Goal: Book appointment/travel/reservation

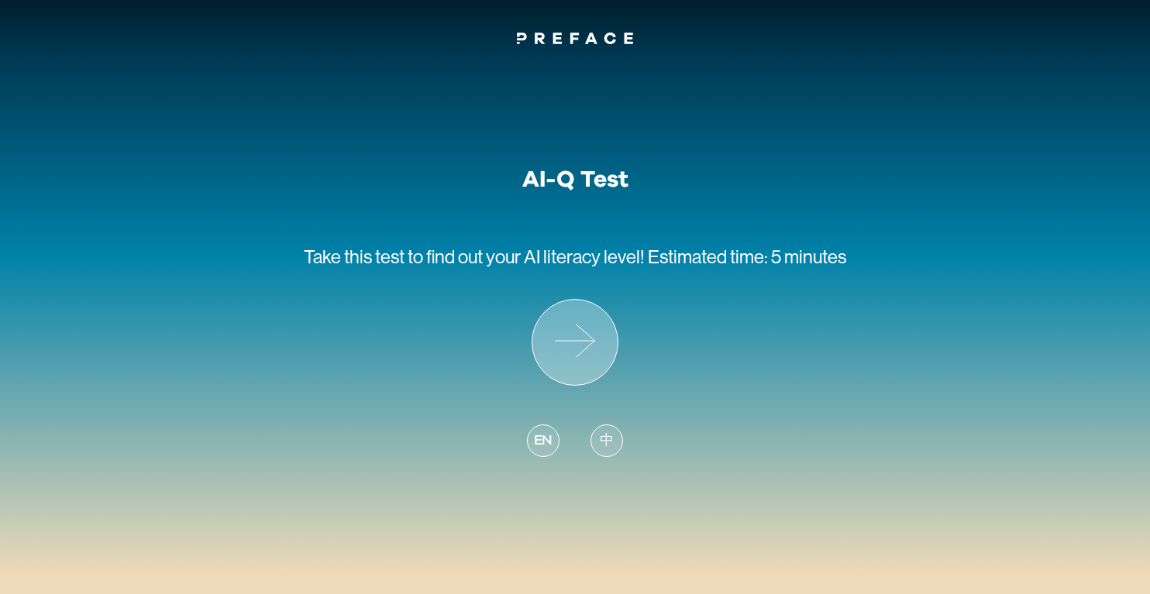
click at [583, 359] on icon at bounding box center [574, 342] width 85 height 85
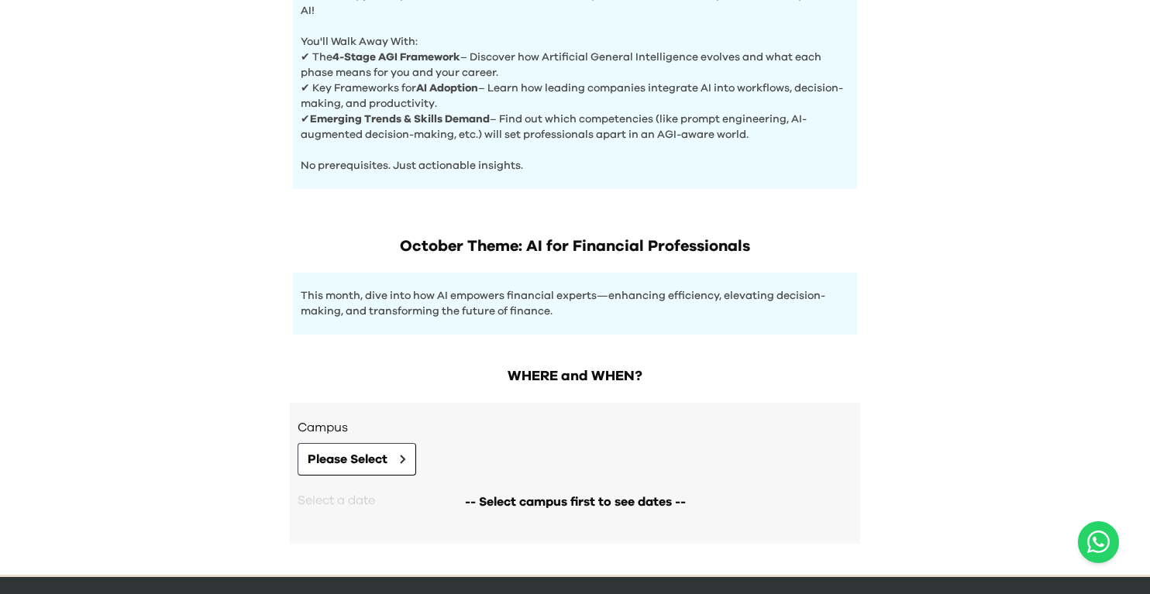
scroll to position [694, 0]
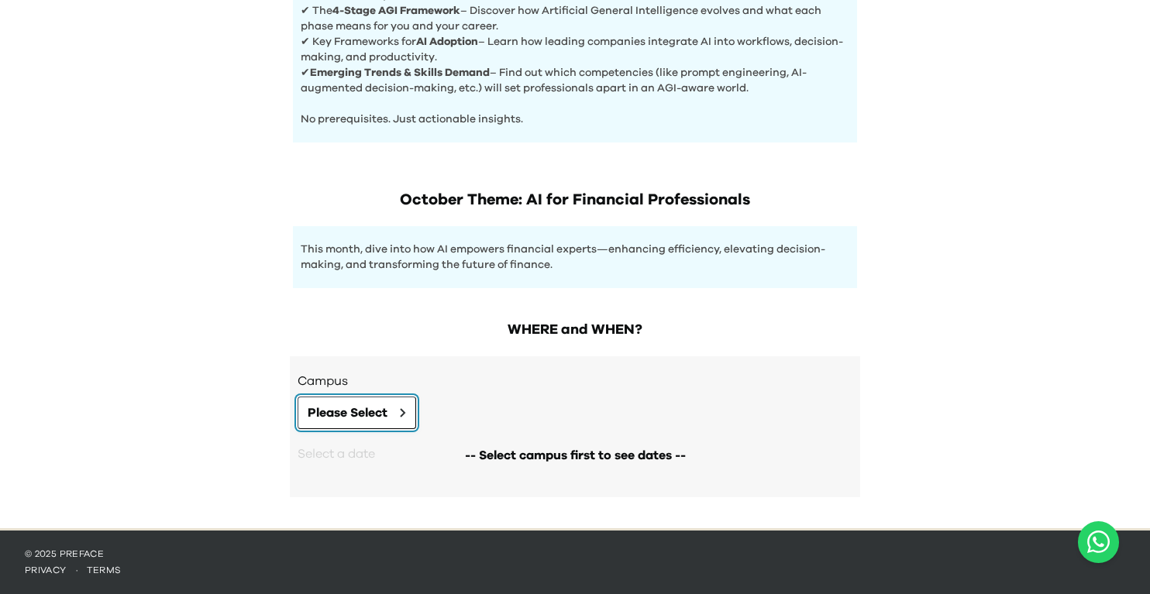
click at [351, 419] on span "Please Select" at bounding box center [348, 413] width 80 height 19
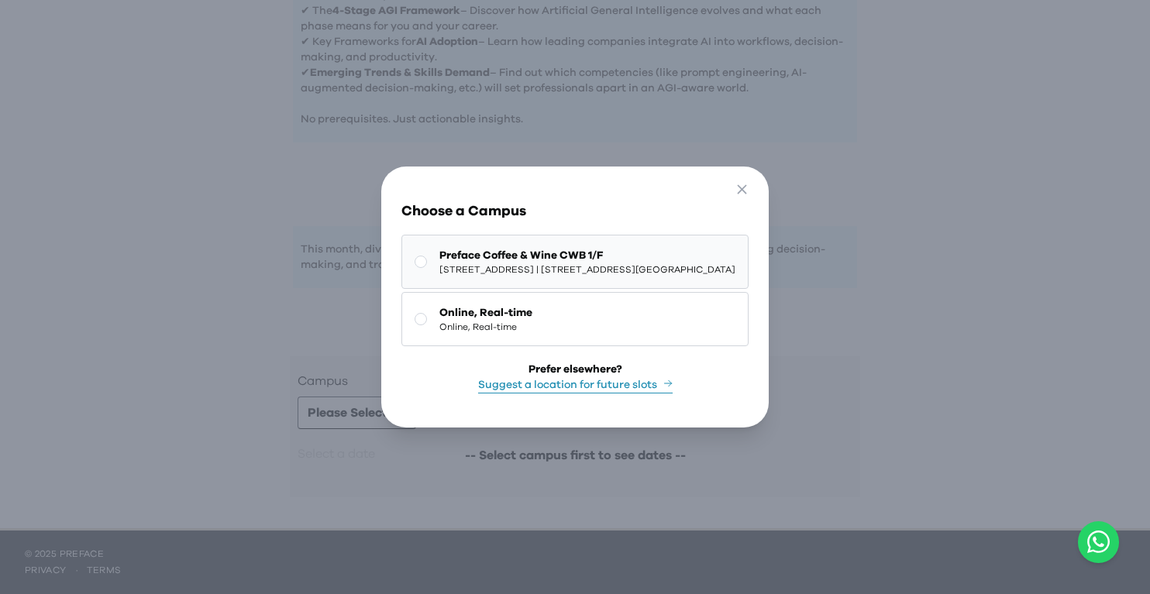
click at [531, 262] on span "Preface Coffee & Wine CWB 1/F" at bounding box center [587, 255] width 296 height 15
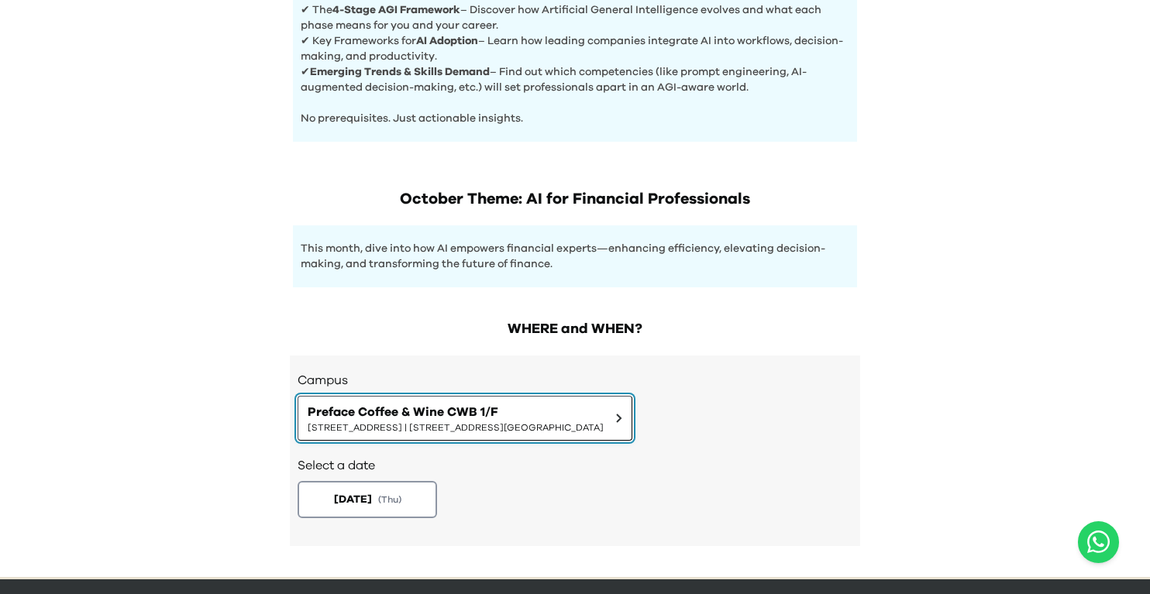
click at [438, 425] on span "[STREET_ADDRESS] | [STREET_ADDRESS][GEOGRAPHIC_DATA]" at bounding box center [456, 427] width 296 height 12
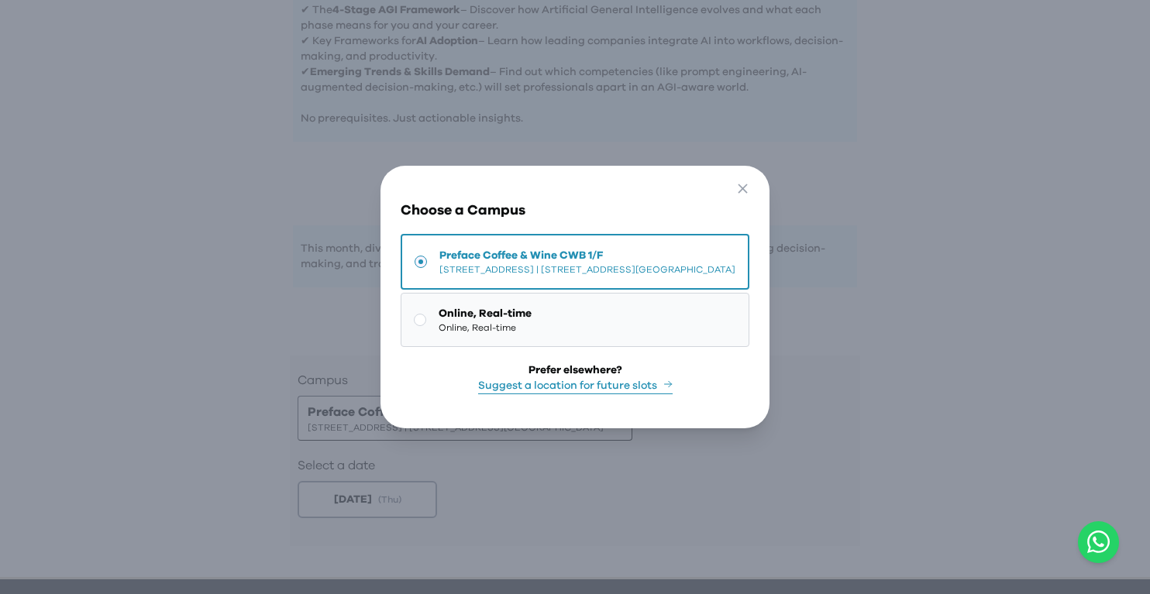
click at [457, 325] on span "Online, Real-time" at bounding box center [484, 327] width 93 height 12
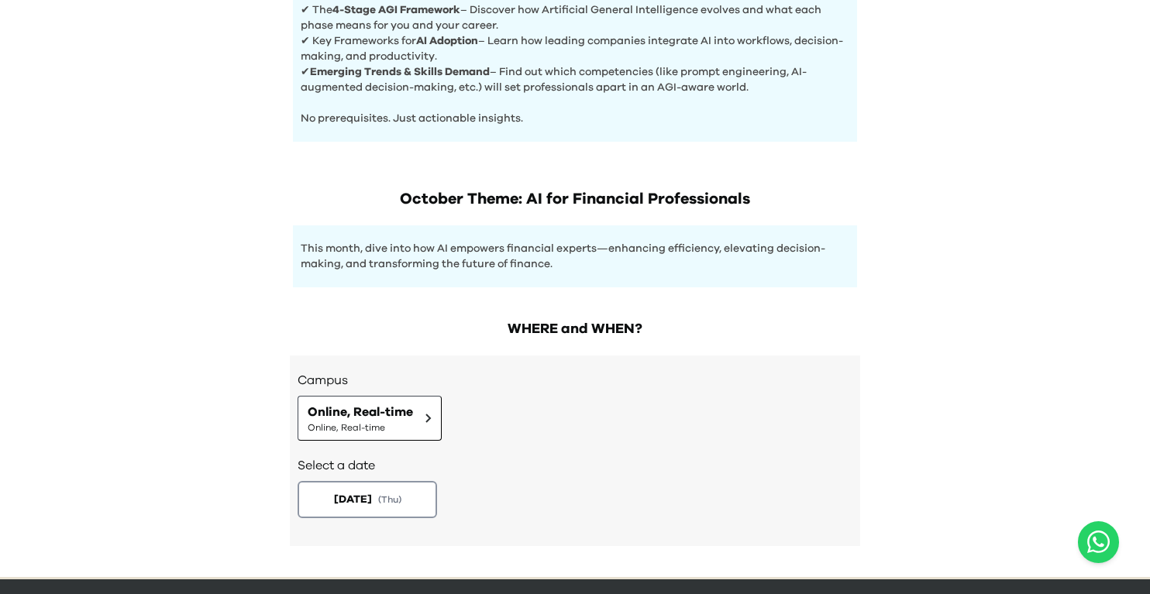
scroll to position [744, 0]
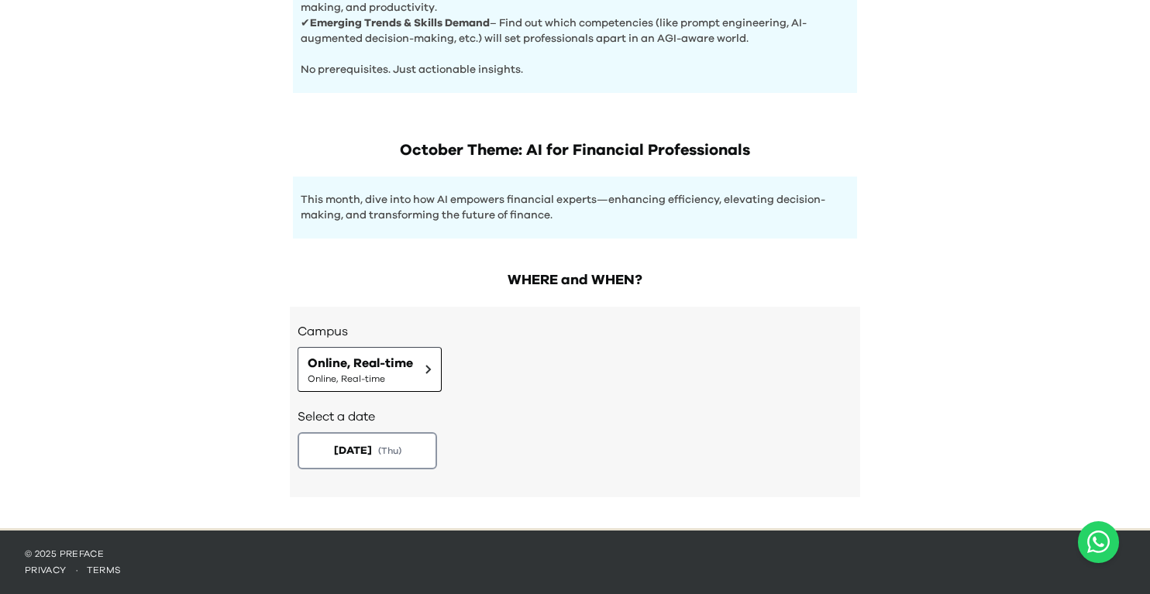
click at [406, 392] on div "Select a date [DATE] ( Thu )" at bounding box center [574, 437] width 555 height 90
click at [416, 366] on button "Online, Real-time Online, Real-time" at bounding box center [369, 369] width 144 height 45
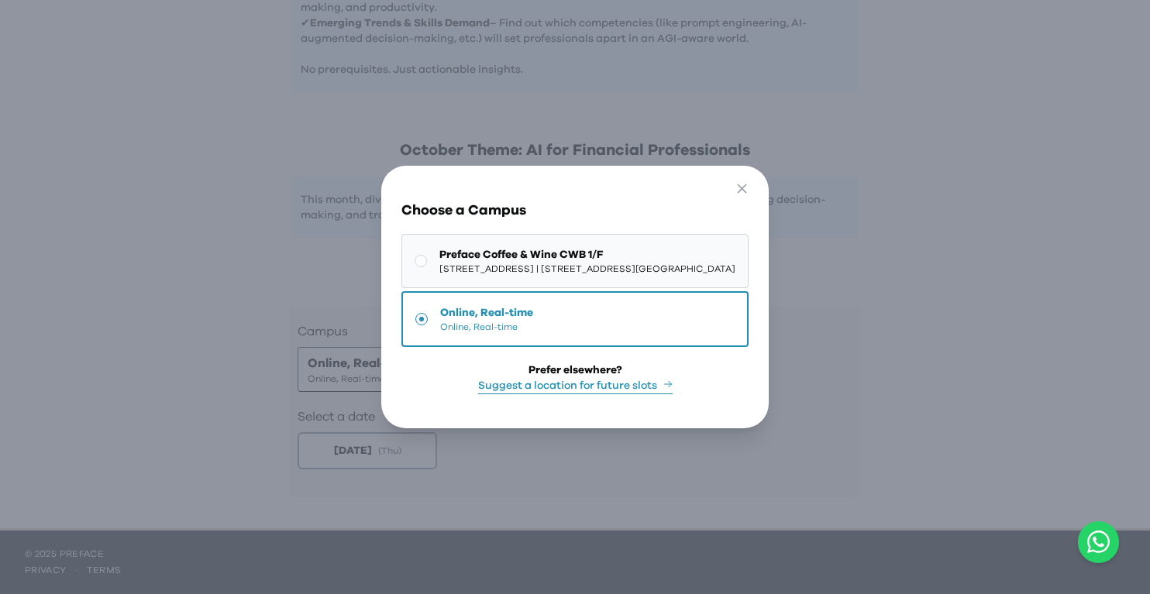
click at [439, 266] on span "[STREET_ADDRESS] | [STREET_ADDRESS][GEOGRAPHIC_DATA]" at bounding box center [587, 269] width 296 height 12
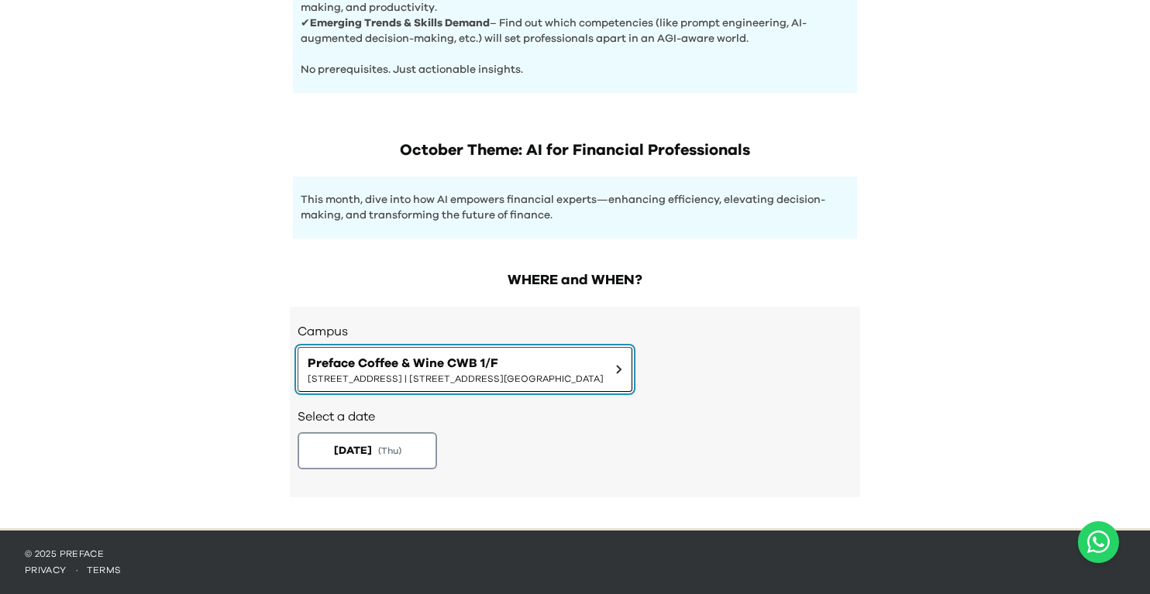
click at [522, 374] on span "[STREET_ADDRESS] | [STREET_ADDRESS][GEOGRAPHIC_DATA]" at bounding box center [456, 379] width 296 height 12
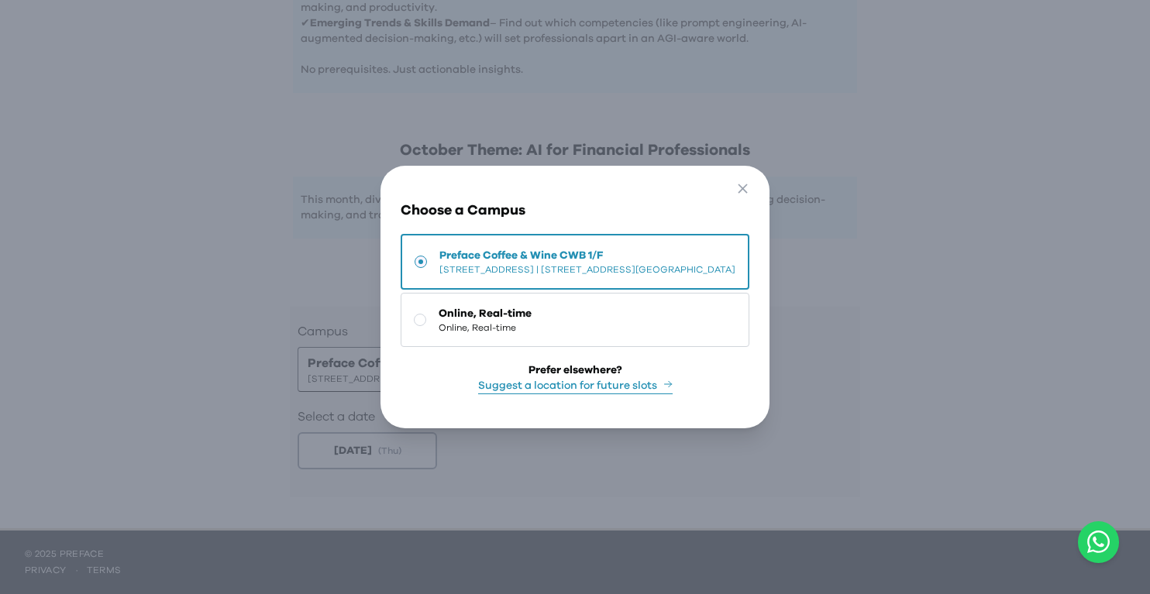
click at [467, 270] on span "[STREET_ADDRESS] | [STREET_ADDRESS][GEOGRAPHIC_DATA]" at bounding box center [587, 269] width 296 height 12
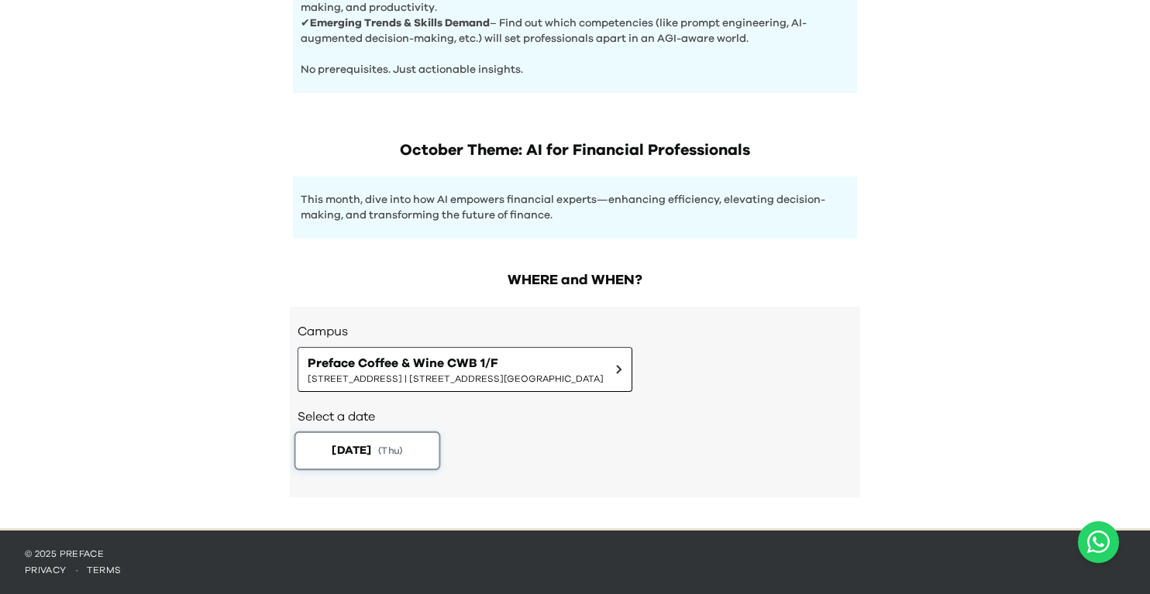
click at [362, 451] on span "[DATE]" at bounding box center [352, 450] width 40 height 16
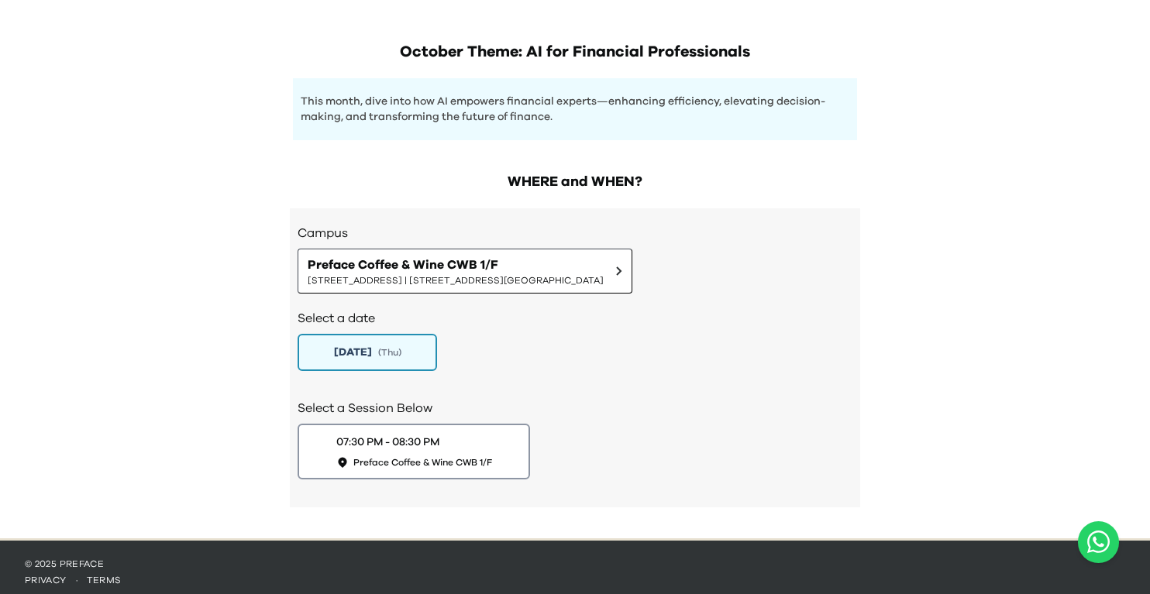
scroll to position [852, 0]
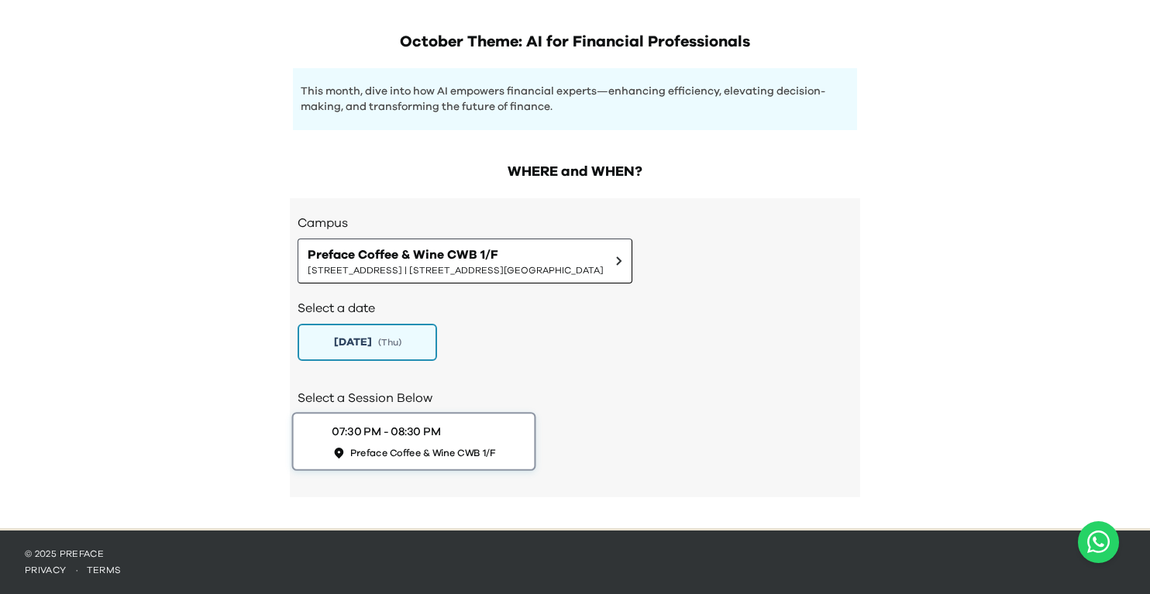
click at [449, 449] on span "Preface Coffee & Wine CWB 1/F" at bounding box center [423, 452] width 146 height 13
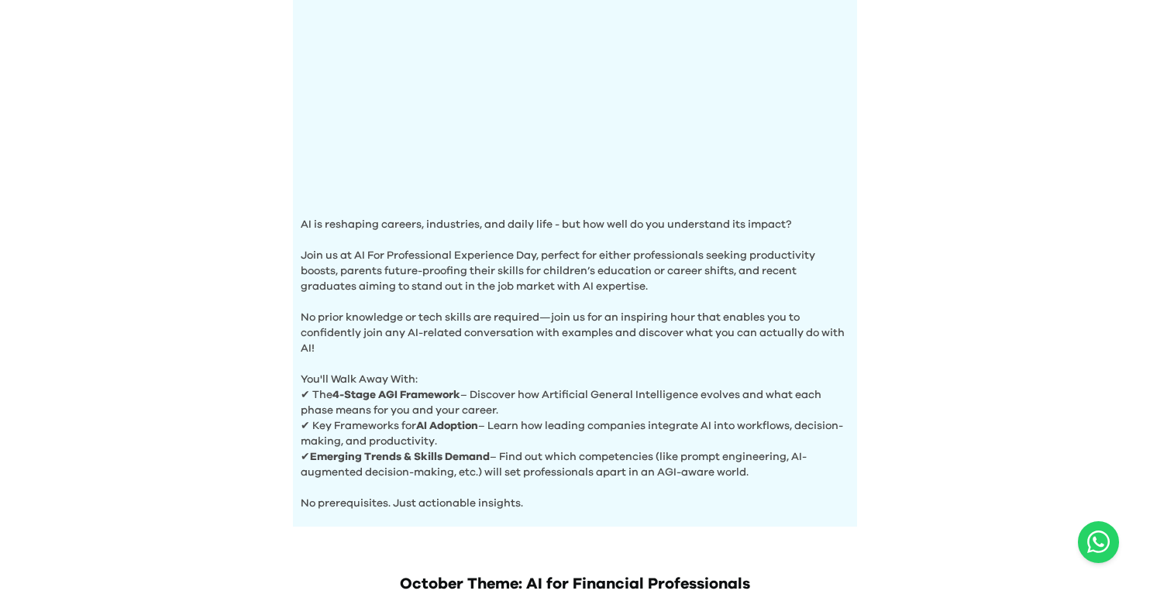
scroll to position [587, 0]
